Goal: Task Accomplishment & Management: Complete application form

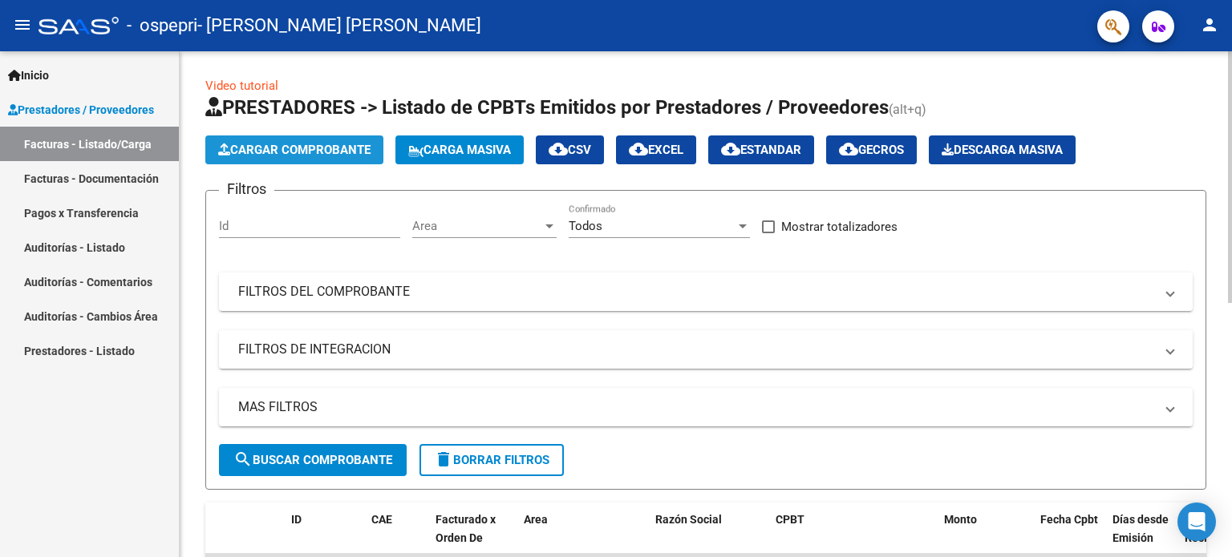
click at [298, 157] on button "Cargar Comprobante" at bounding box center [294, 150] width 178 height 29
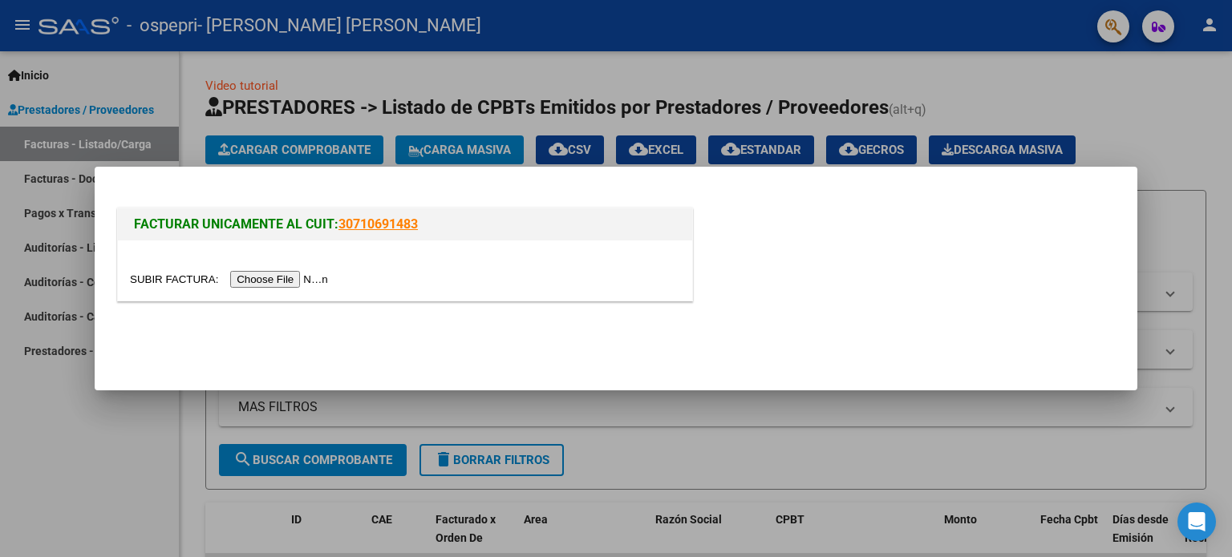
click at [288, 285] on input "file" at bounding box center [231, 279] width 203 height 17
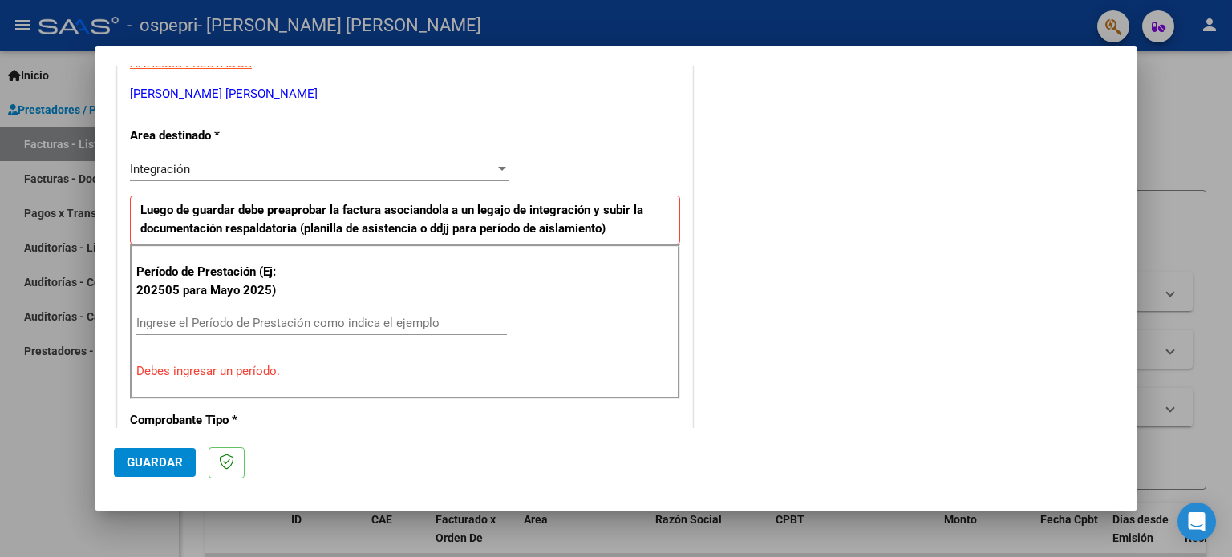
scroll to position [321, 0]
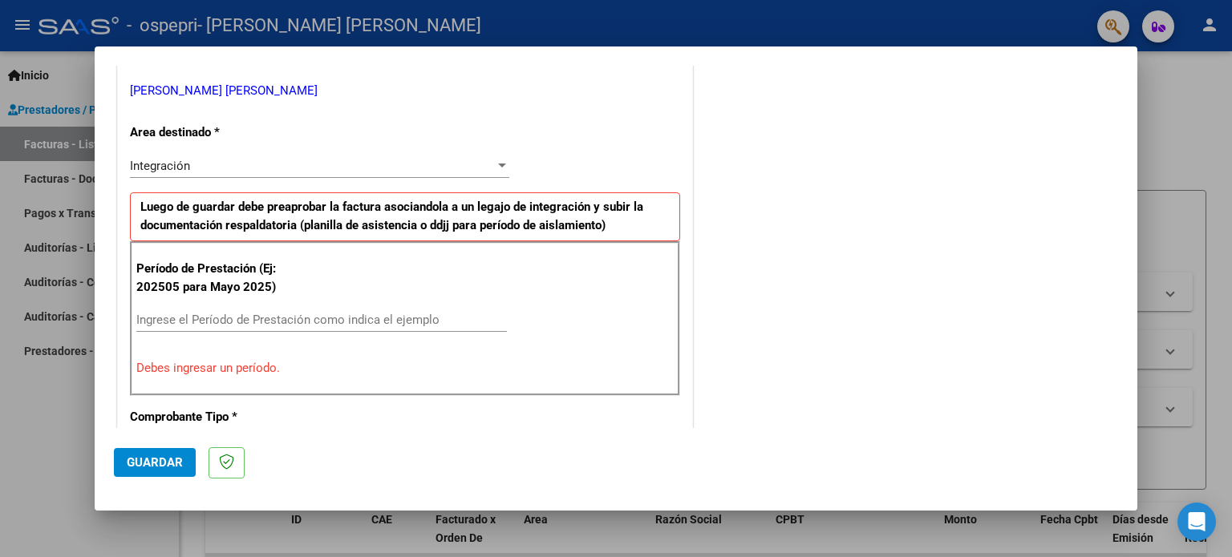
click at [250, 310] on div "Ingrese el Período de Prestación como indica el ejemplo" at bounding box center [321, 320] width 370 height 24
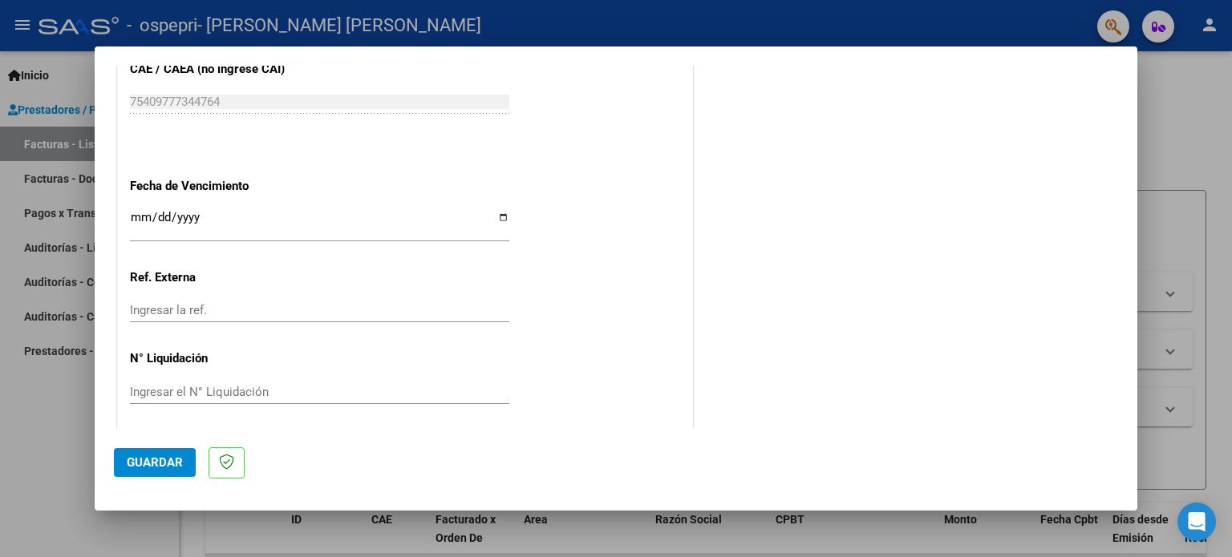
scroll to position [1046, 0]
type input "202510"
click at [148, 464] on span "Guardar" at bounding box center [155, 462] width 56 height 14
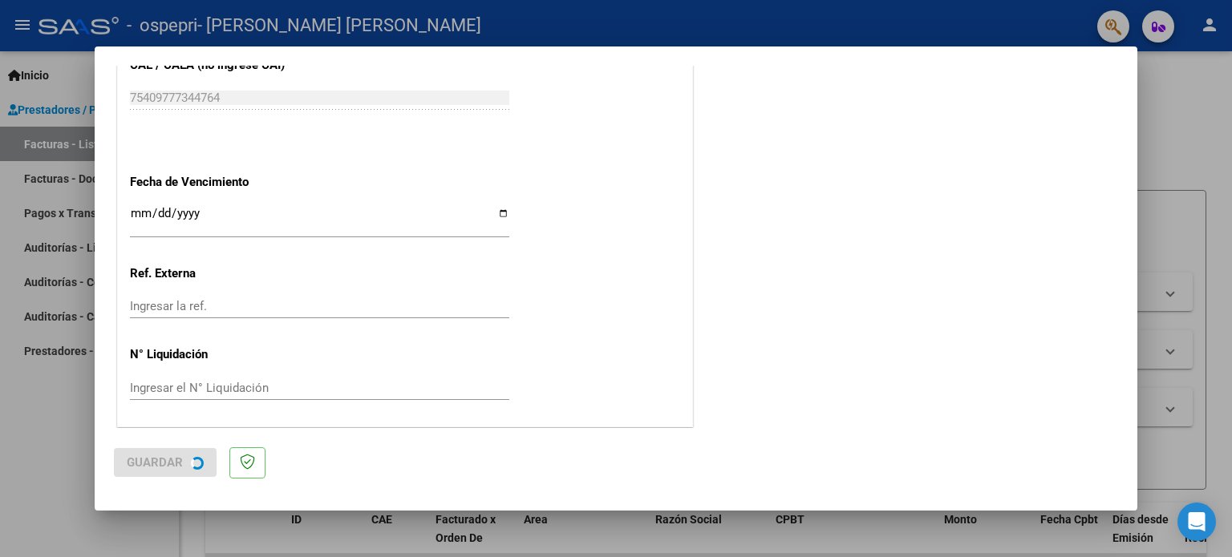
scroll to position [0, 0]
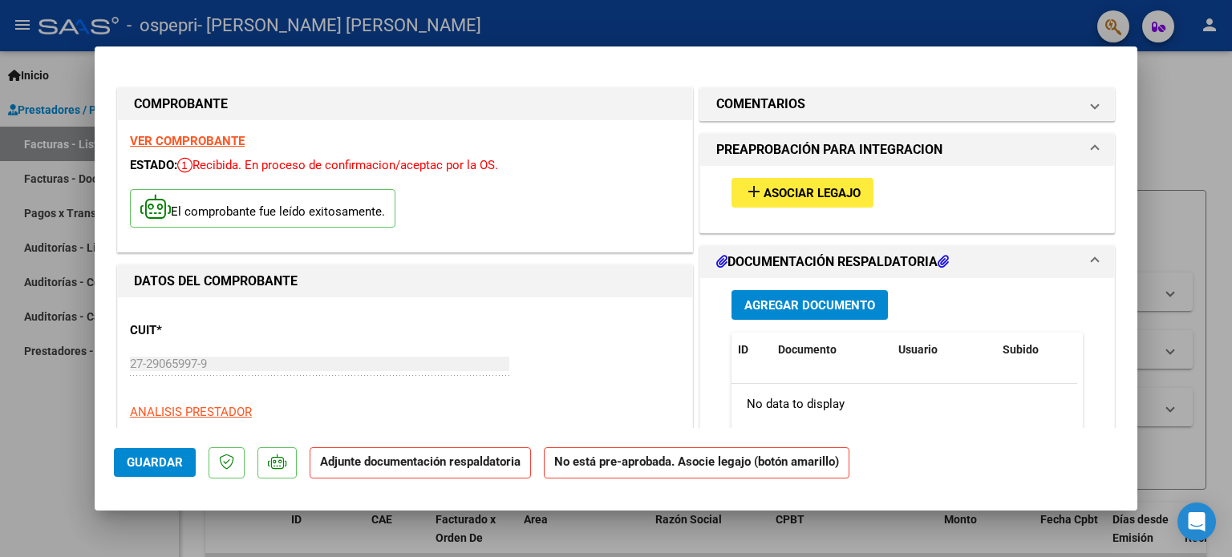
click at [783, 189] on span "Asociar Legajo" at bounding box center [811, 193] width 97 height 14
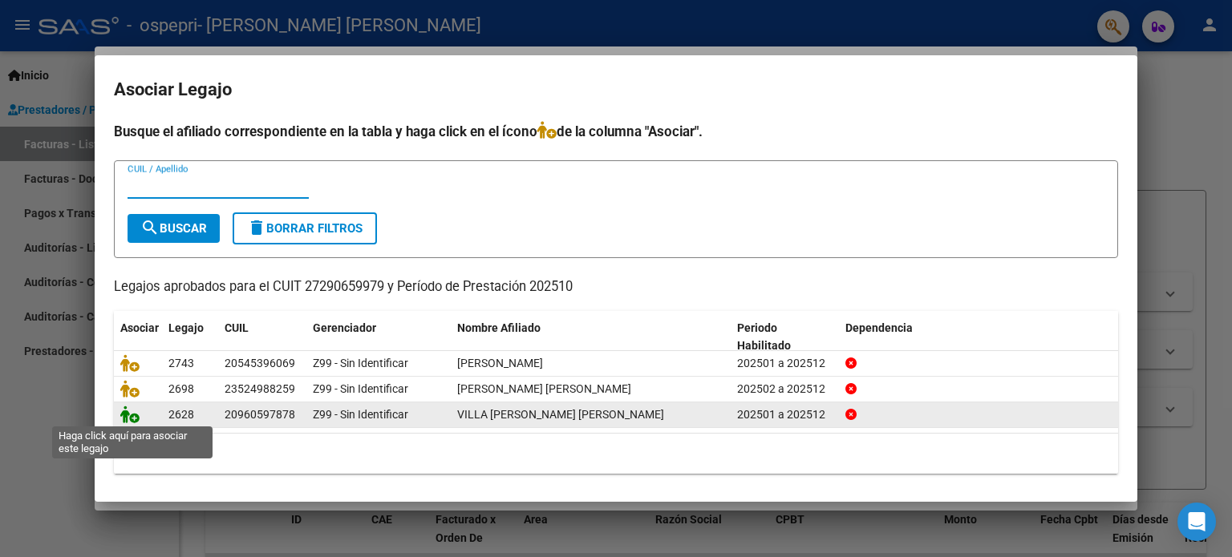
click at [129, 414] on icon at bounding box center [129, 415] width 19 height 18
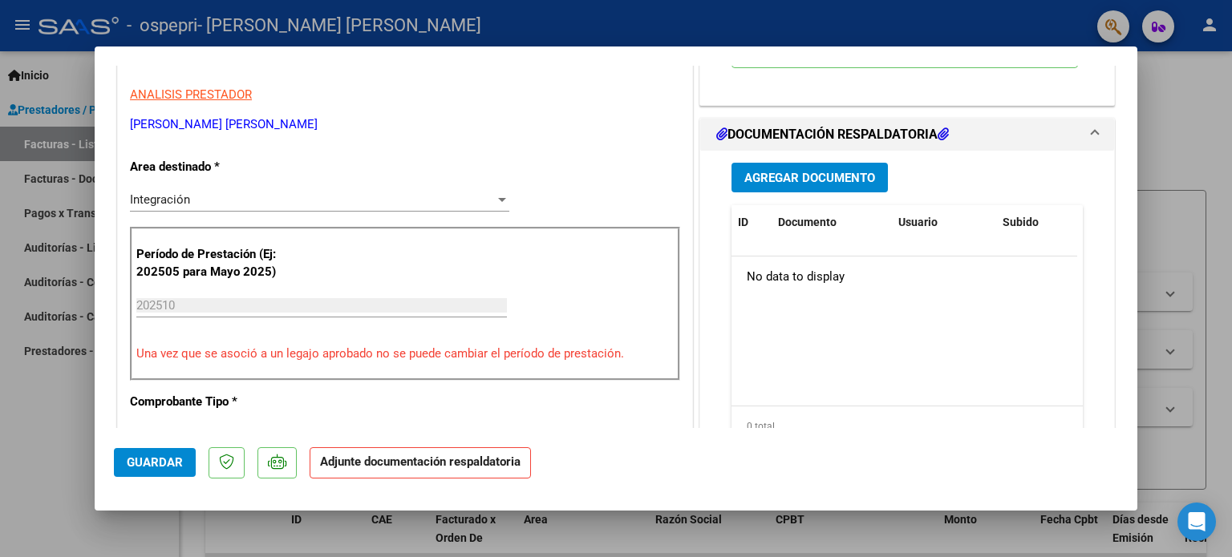
scroll to position [321, 0]
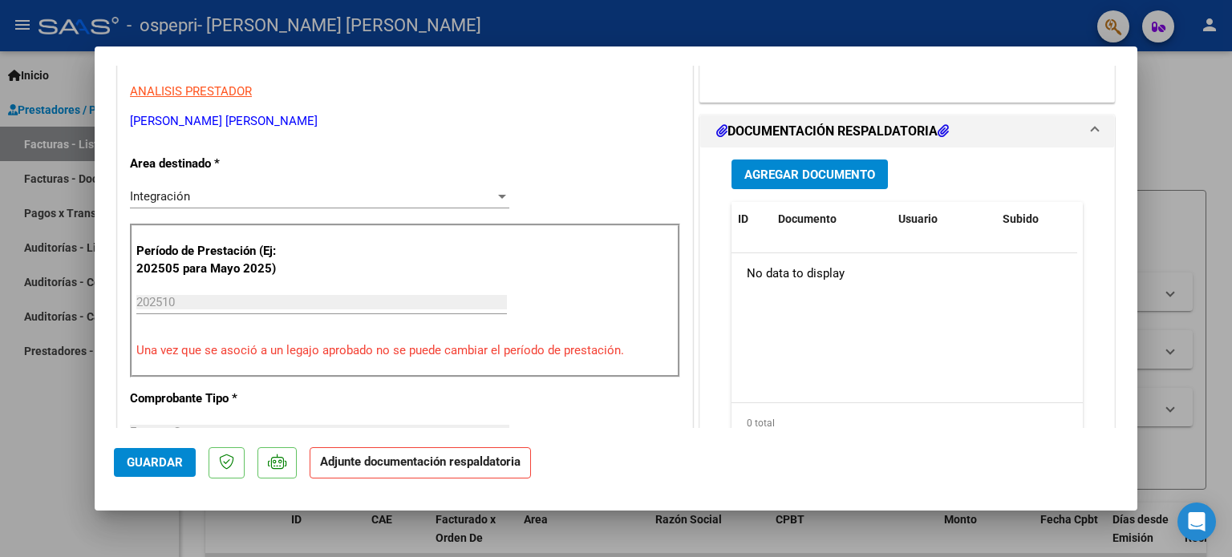
click at [850, 169] on span "Agregar Documento" at bounding box center [809, 175] width 131 height 14
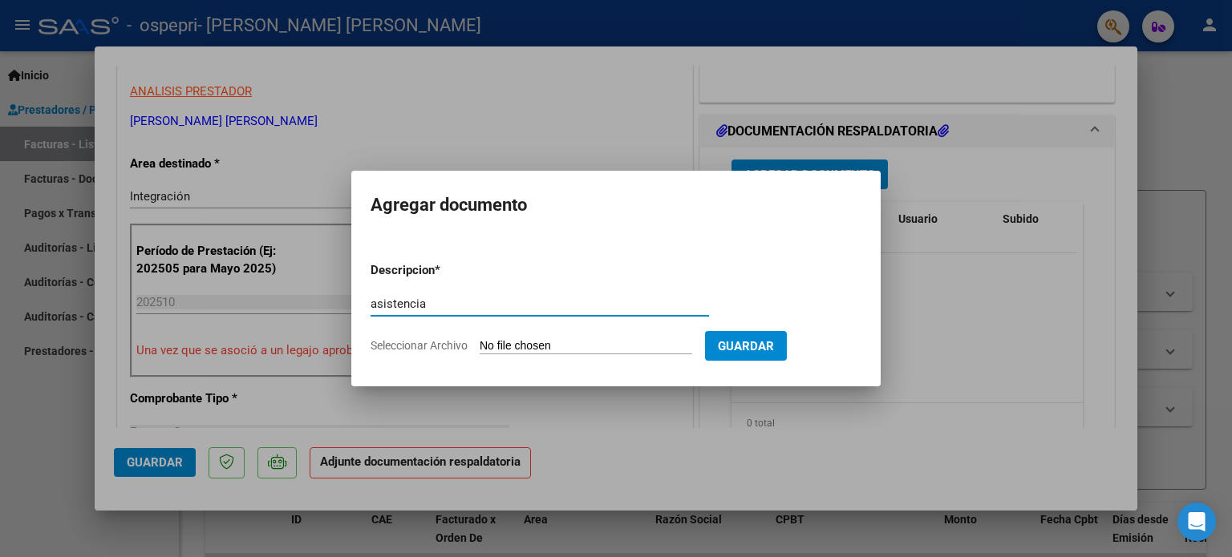
type input "asistencia"
click at [526, 339] on input "Seleccionar Archivo" at bounding box center [586, 346] width 212 height 15
type input "C:\fakepath\LF SEPT.pdf"
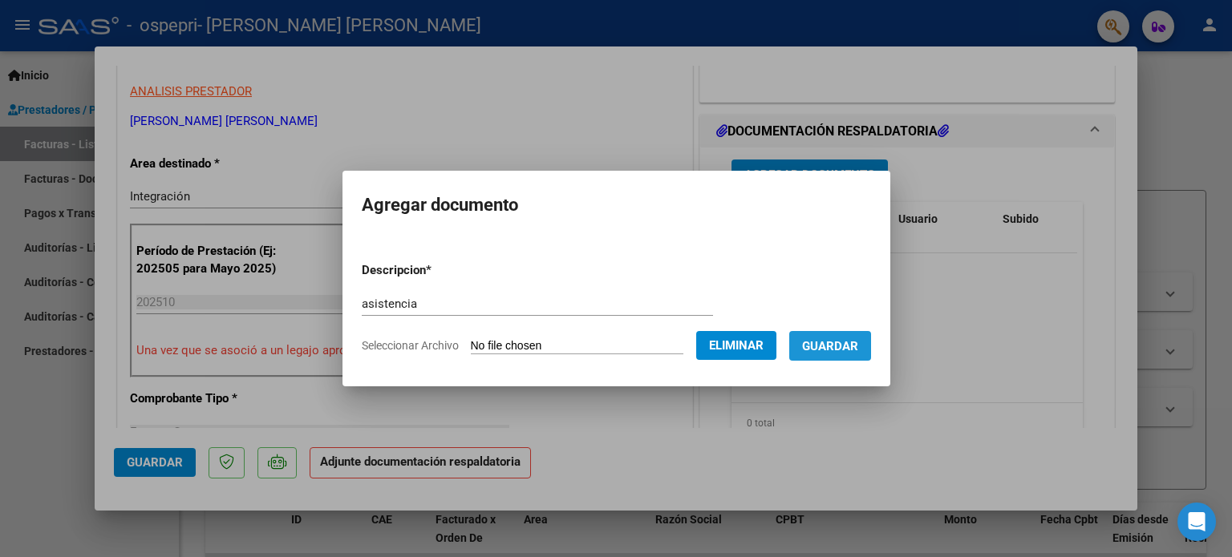
click at [856, 347] on span "Guardar" at bounding box center [830, 346] width 56 height 14
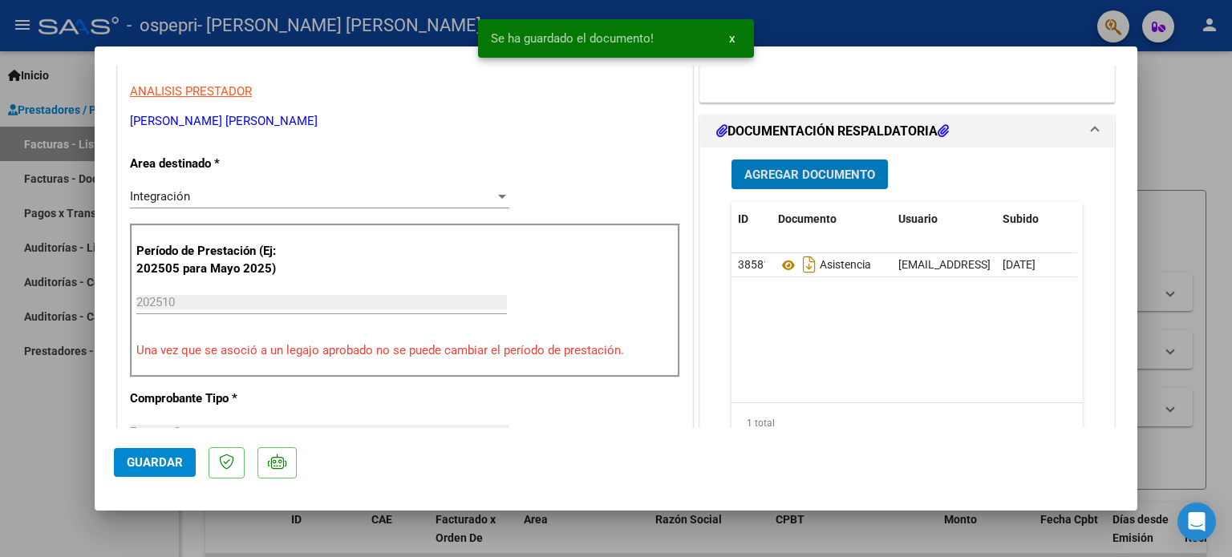
click at [137, 463] on span "Guardar" at bounding box center [155, 462] width 56 height 14
click at [82, 419] on div at bounding box center [616, 278] width 1232 height 557
type input "$ 0,00"
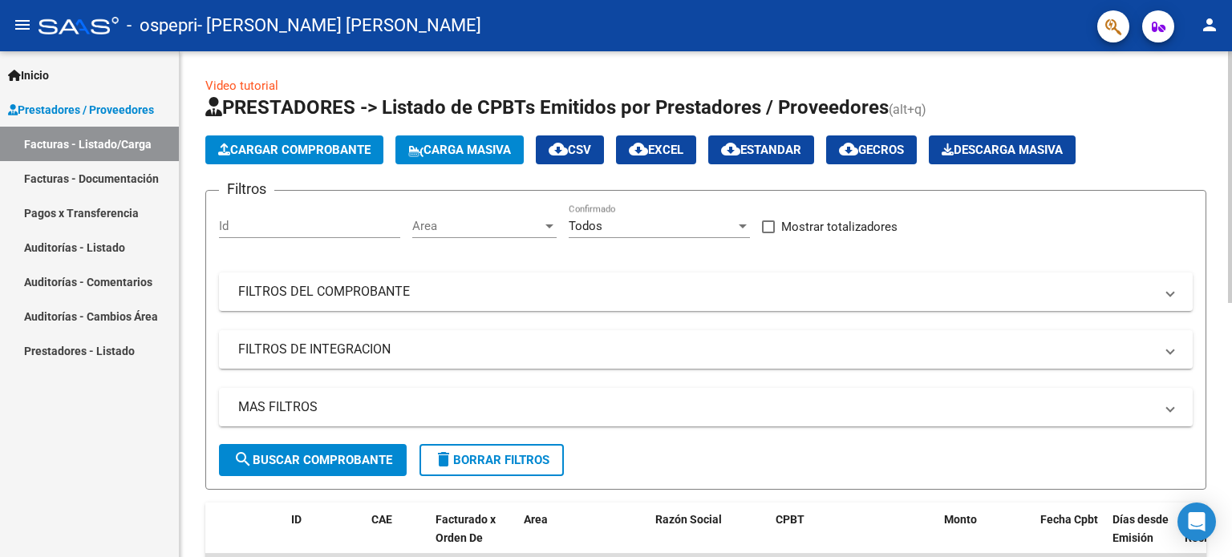
click at [305, 149] on span "Cargar Comprobante" at bounding box center [294, 150] width 152 height 14
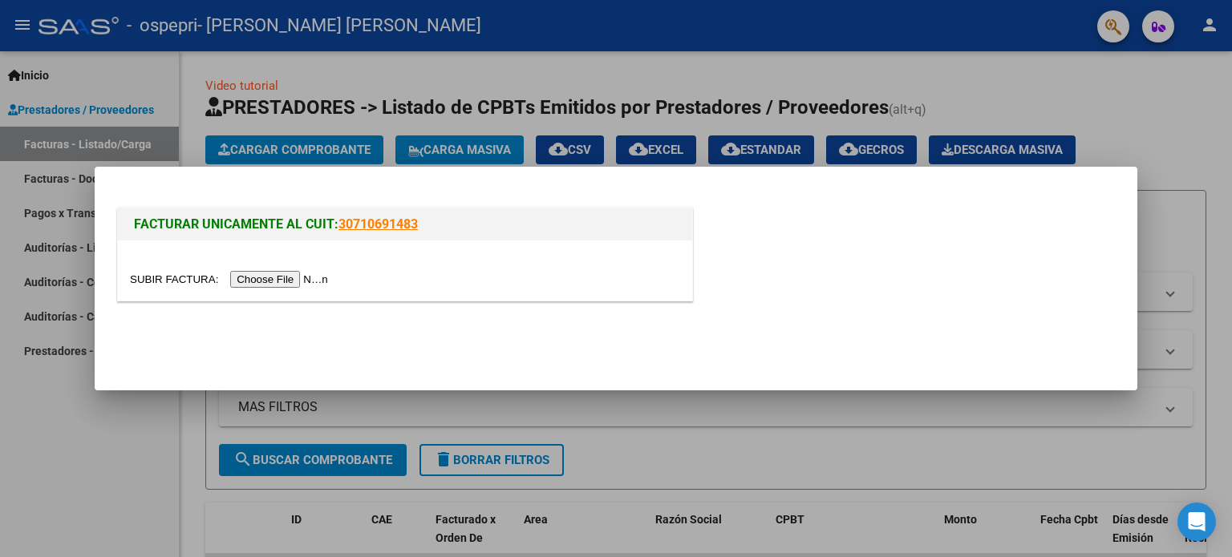
click at [292, 281] on input "file" at bounding box center [231, 279] width 203 height 17
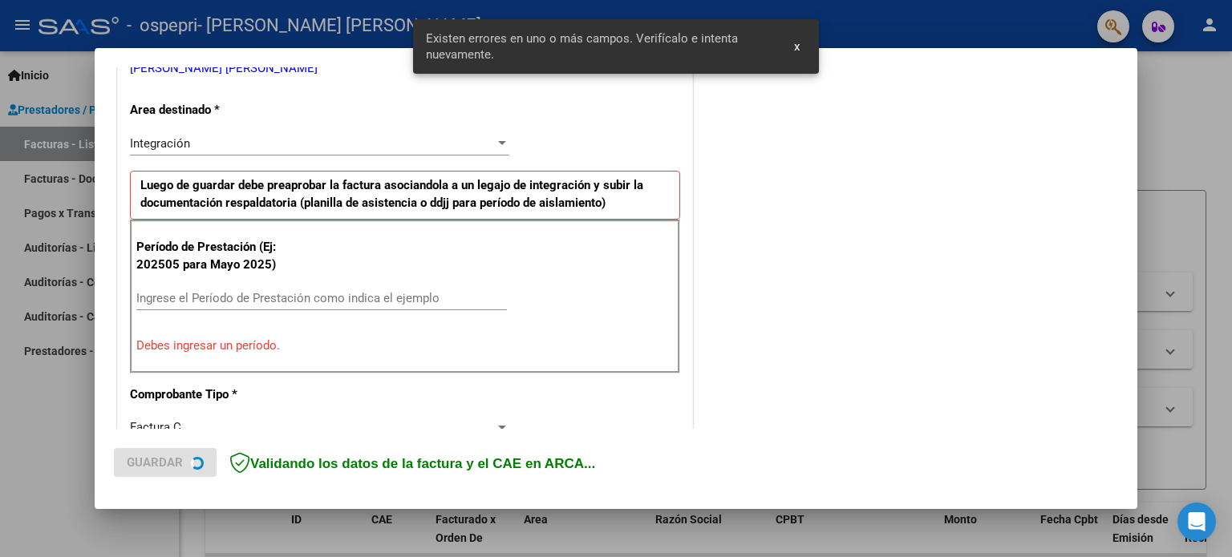
scroll to position [346, 0]
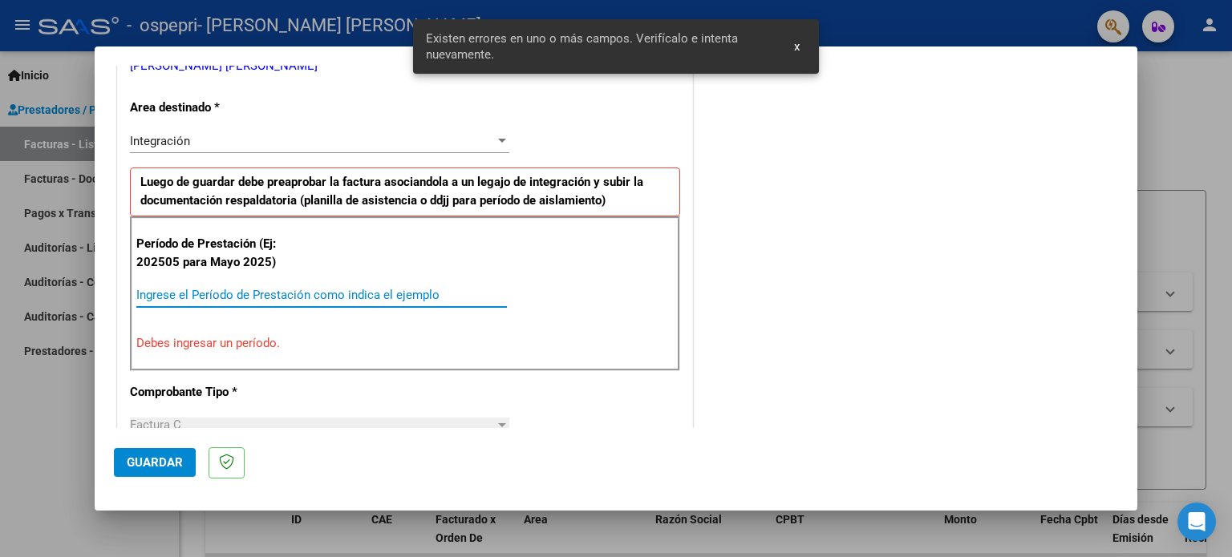
click at [222, 293] on input "Ingrese el Período de Prestación como indica el ejemplo" at bounding box center [321, 295] width 370 height 14
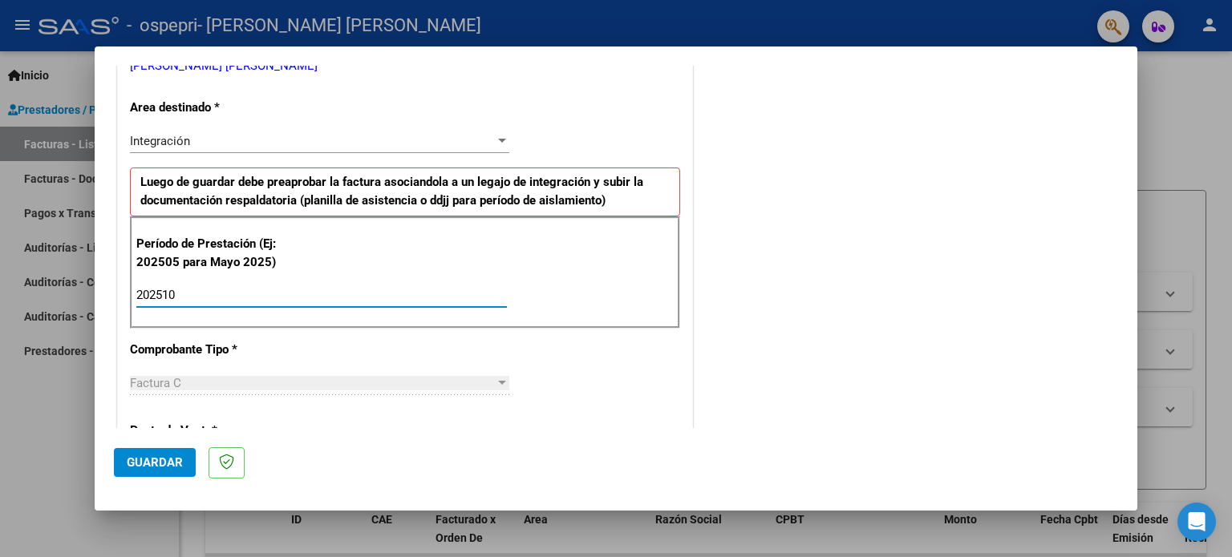
type input "202510"
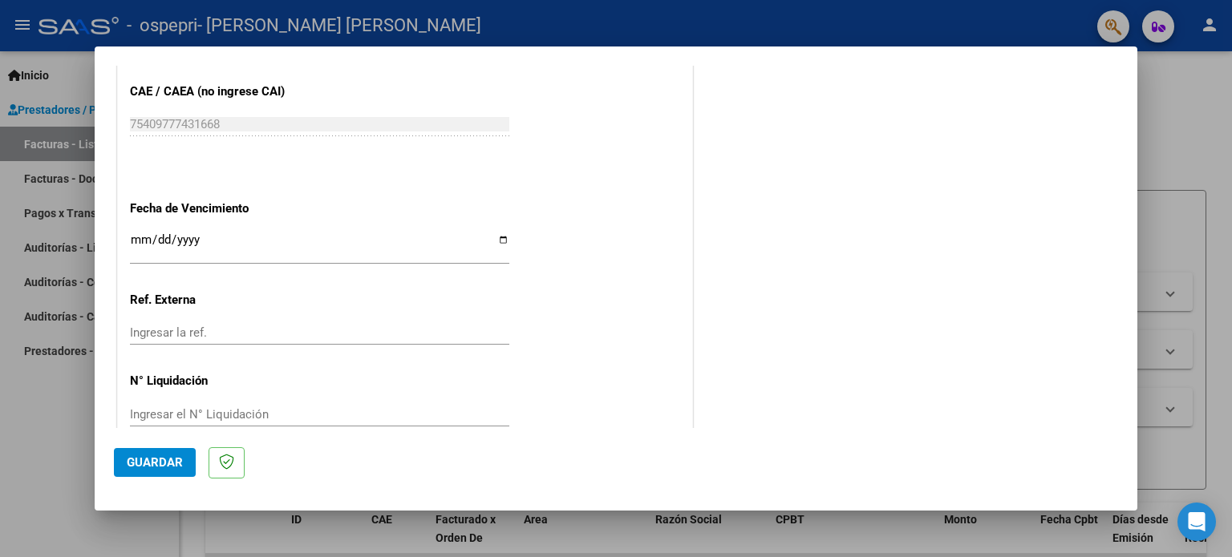
scroll to position [1046, 0]
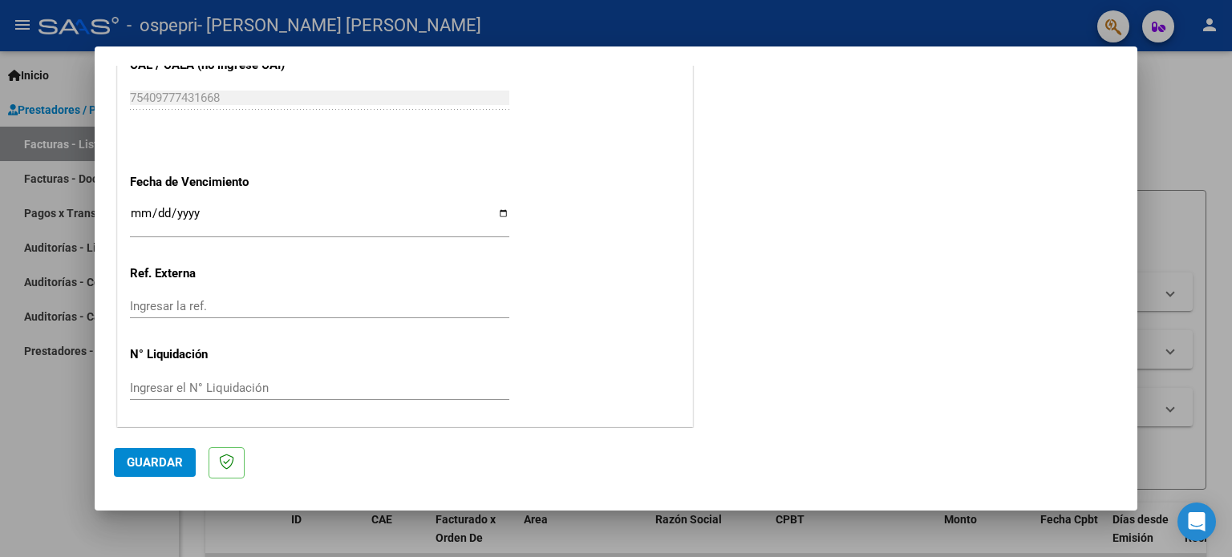
click at [156, 461] on span "Guardar" at bounding box center [155, 462] width 56 height 14
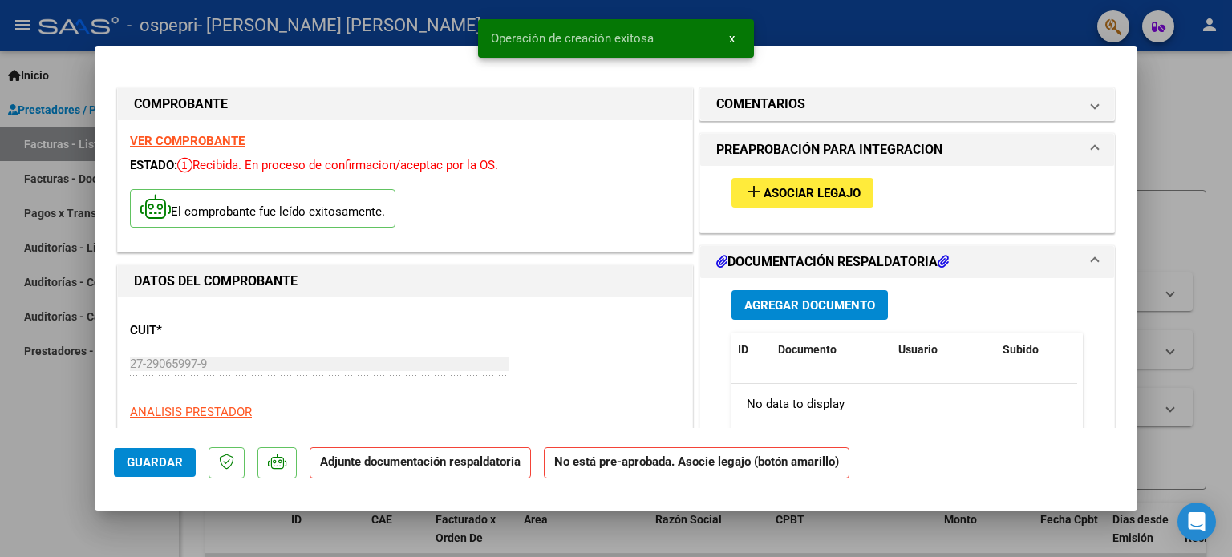
click at [763, 184] on button "add Asociar Legajo" at bounding box center [802, 193] width 142 height 30
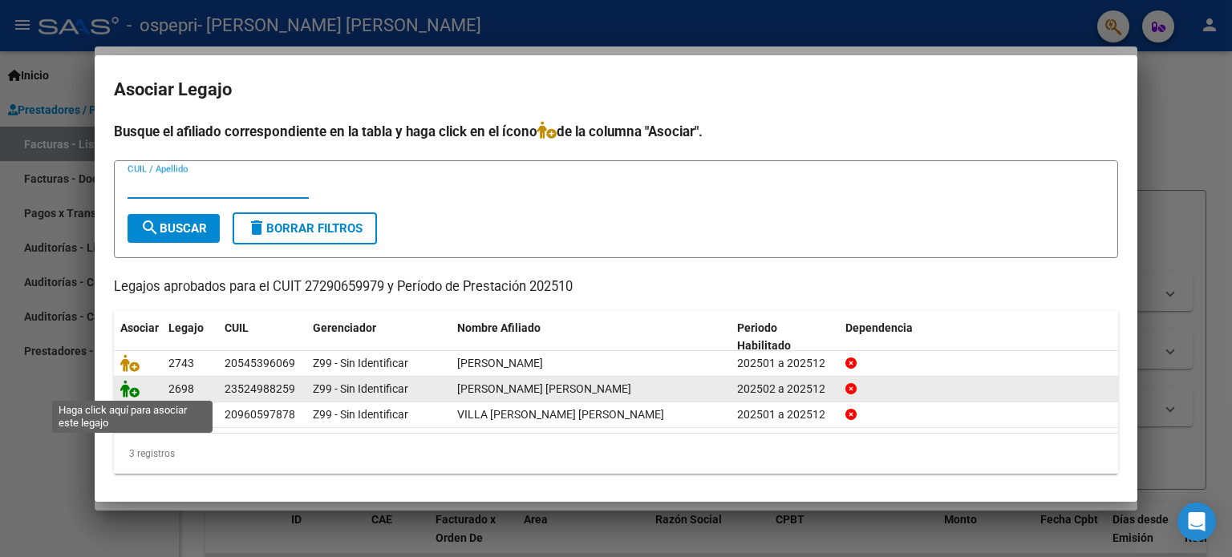
click at [125, 388] on icon at bounding box center [129, 389] width 19 height 18
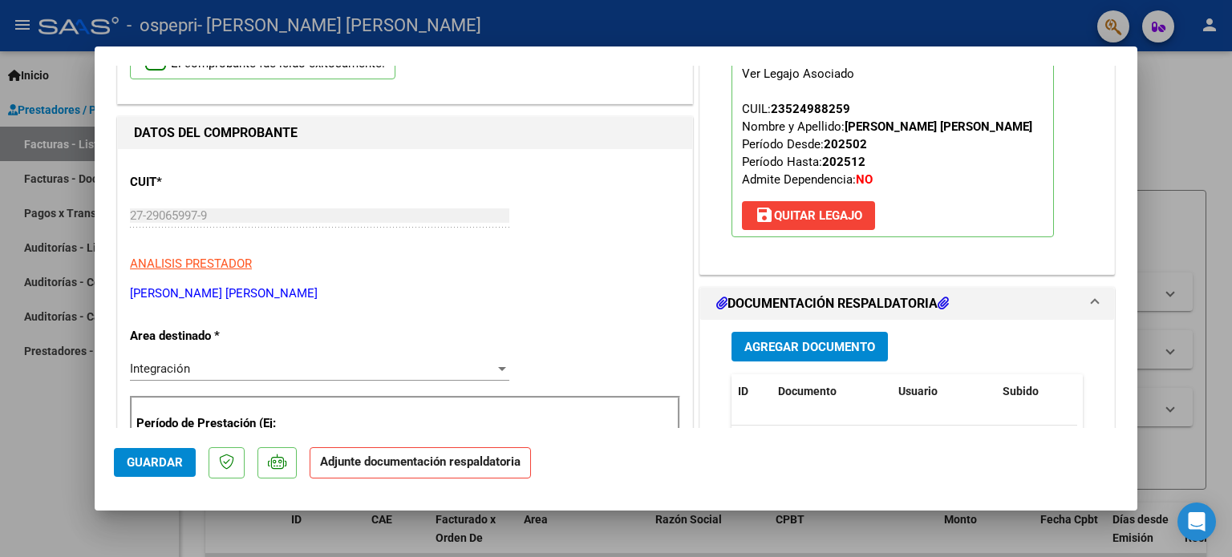
scroll to position [241, 0]
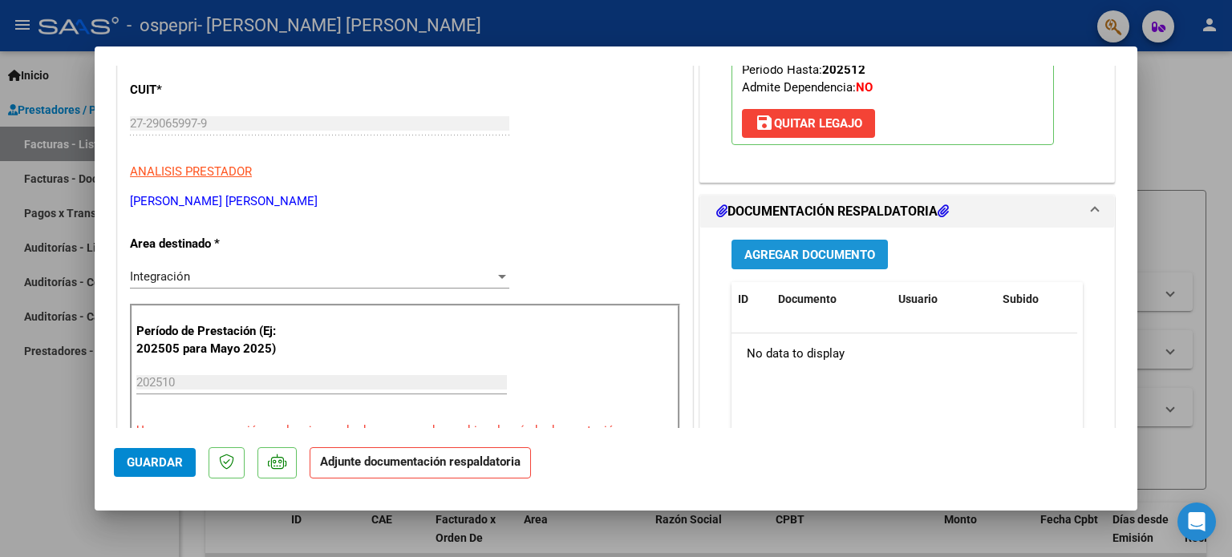
click at [837, 254] on span "Agregar Documento" at bounding box center [809, 255] width 131 height 14
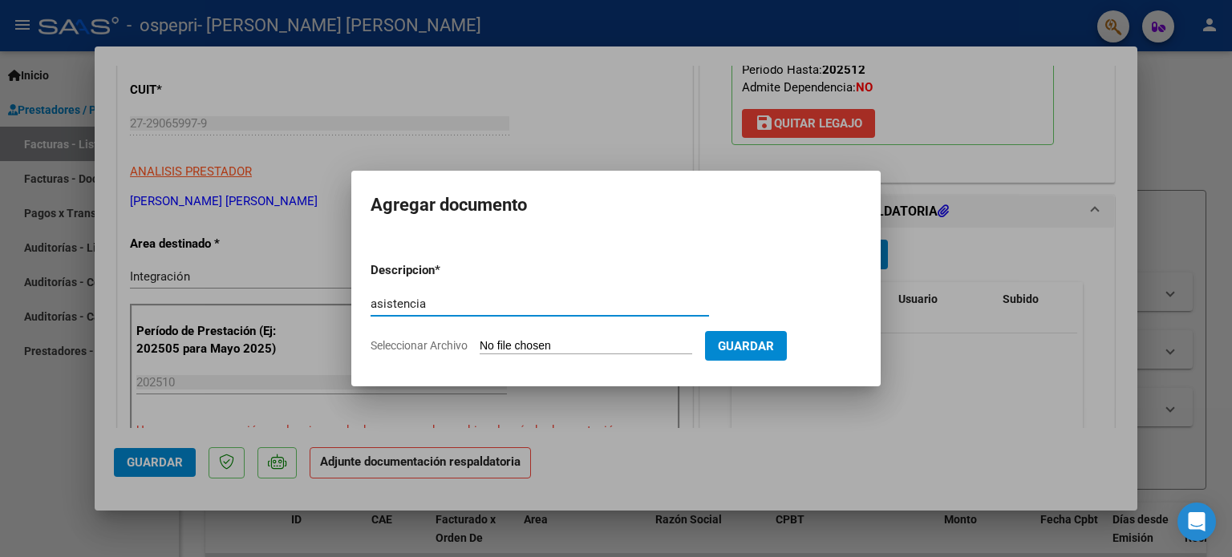
type input "asistencia"
click at [774, 342] on span "Guardar" at bounding box center [746, 346] width 56 height 14
click at [549, 346] on input "Seleccionar Archivo" at bounding box center [586, 346] width 212 height 15
type input "C:\fakepath\ALEKS SEPTIEMBRE.pdf"
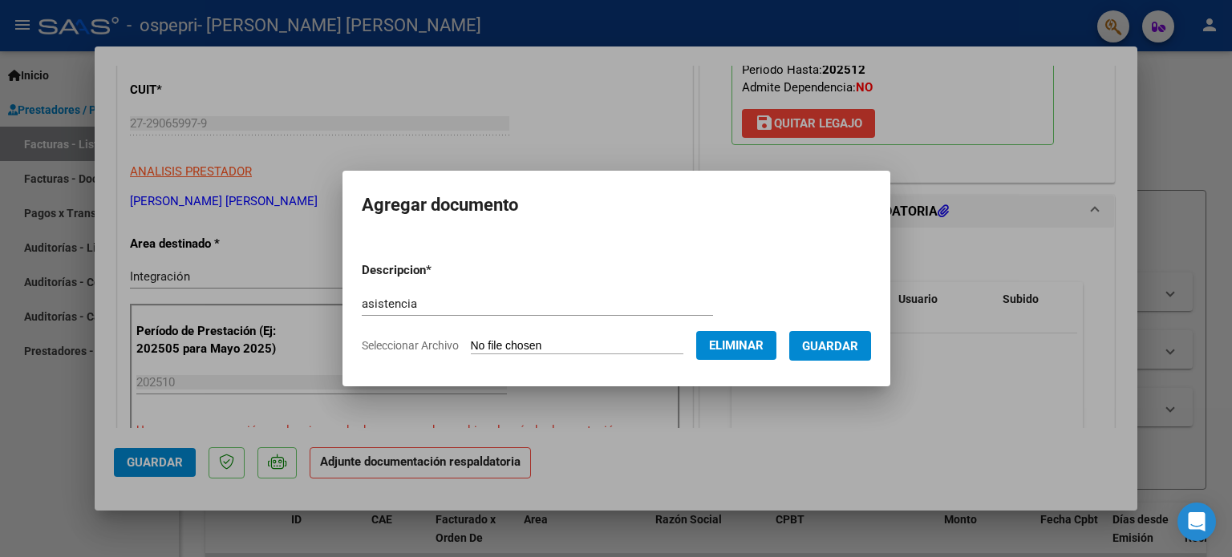
click at [842, 342] on span "Guardar" at bounding box center [830, 346] width 56 height 14
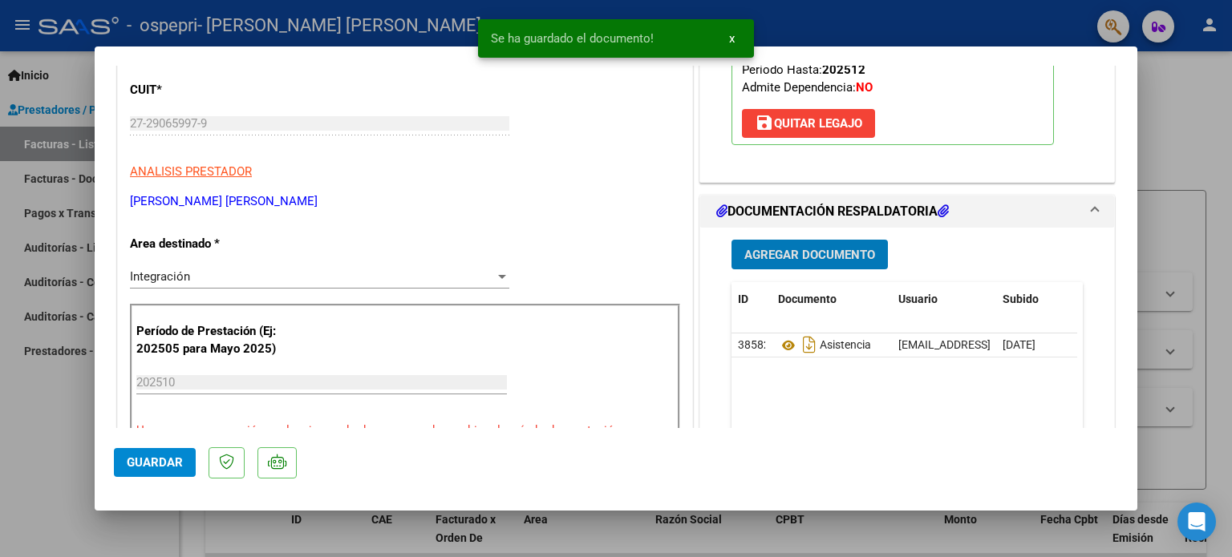
drag, startPoint x: 168, startPoint y: 459, endPoint x: 282, endPoint y: 395, distance: 130.3
click at [170, 457] on span "Guardar" at bounding box center [155, 462] width 56 height 14
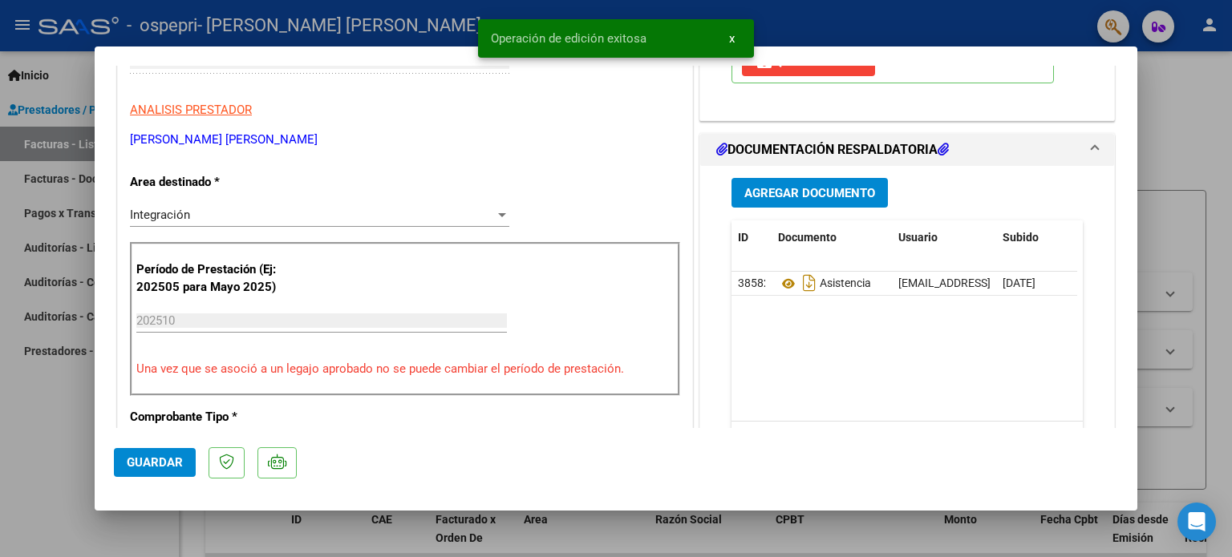
scroll to position [401, 0]
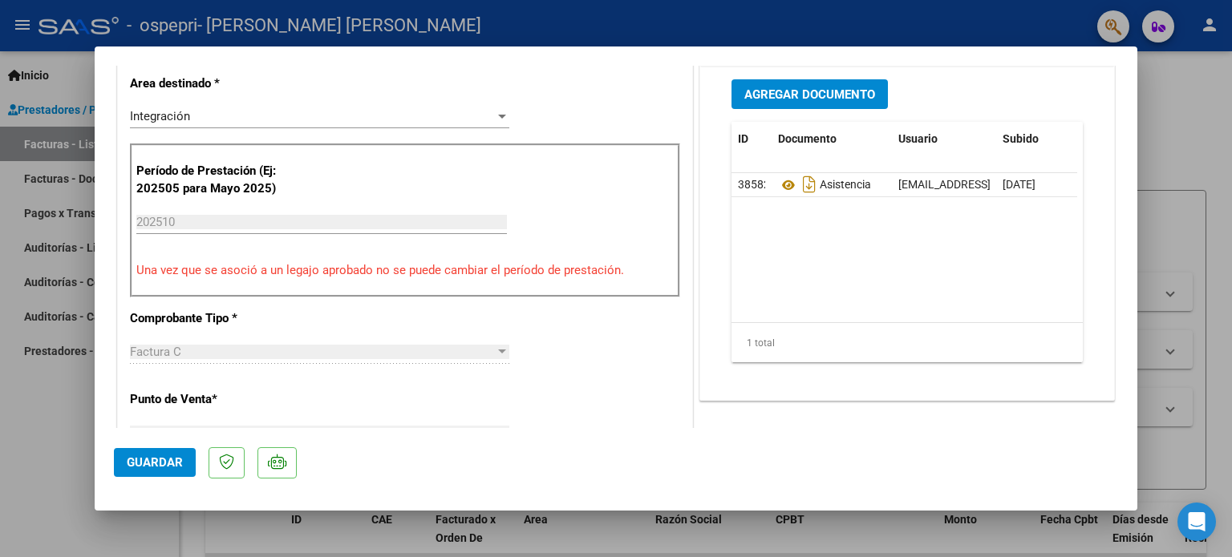
click at [157, 456] on span "Guardar" at bounding box center [155, 462] width 56 height 14
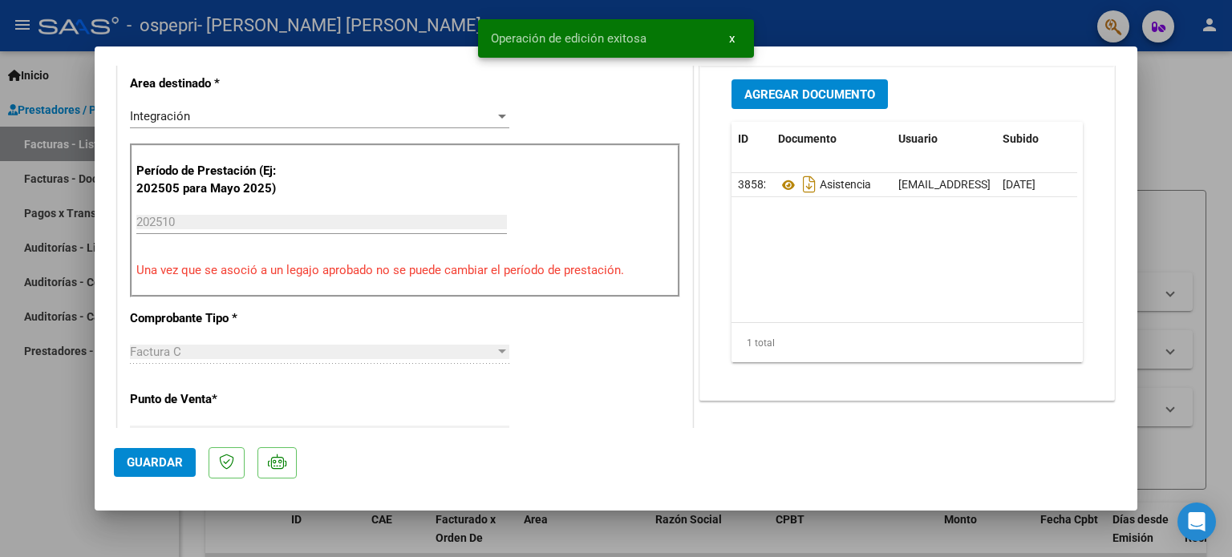
click at [110, 455] on mat-dialog-container "COMPROBANTE VER COMPROBANTE ESTADO: Recibida. En proceso de confirmacion/acepta…" at bounding box center [616, 278] width 1042 height 463
click at [59, 476] on div at bounding box center [616, 278] width 1232 height 557
type input "$ 0,00"
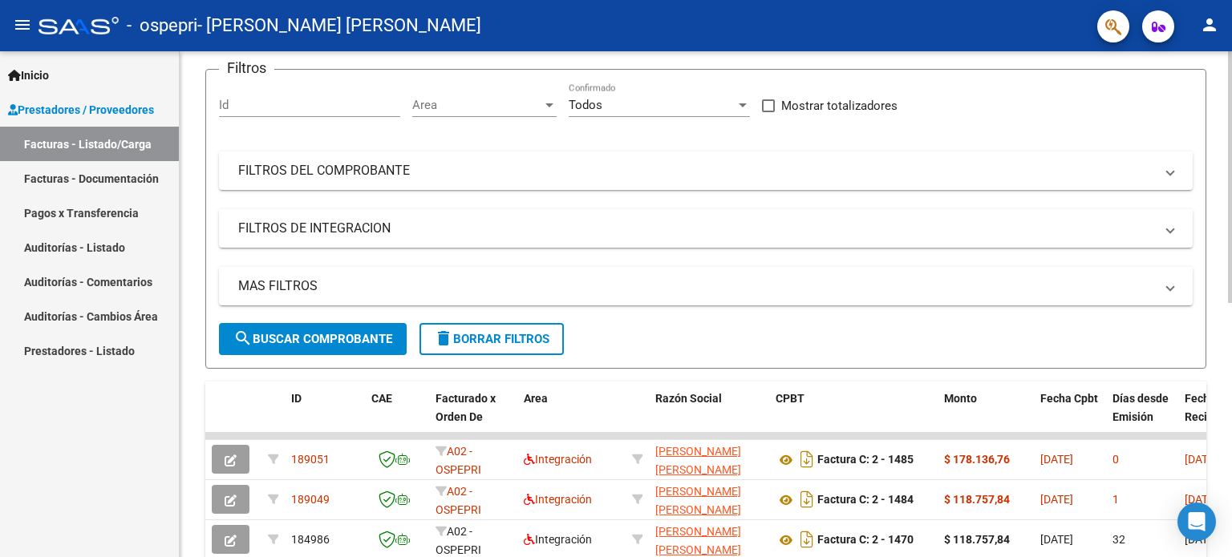
scroll to position [111, 0]
